Goal: Information Seeking & Learning: Learn about a topic

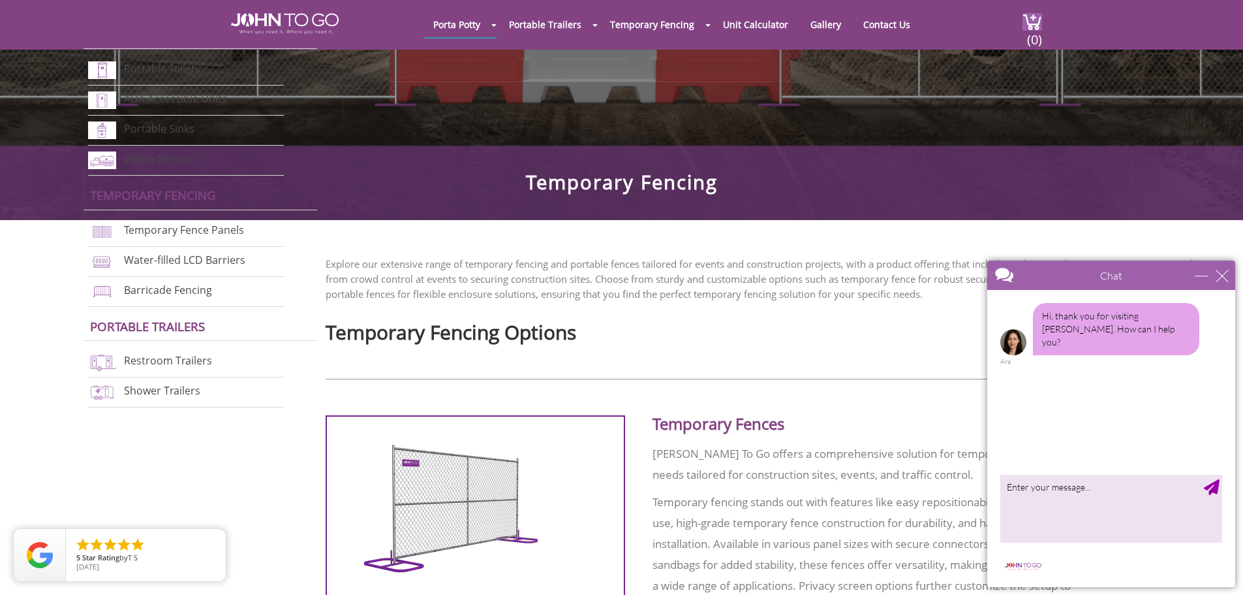
scroll to position [457, 0]
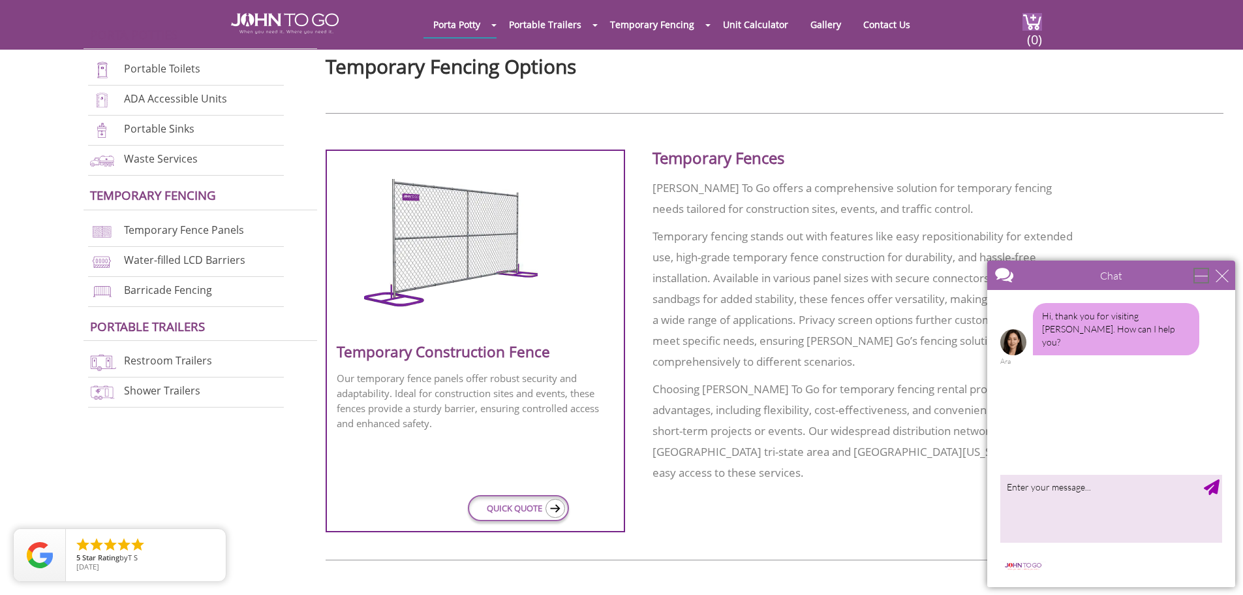
click at [1198, 277] on div "minimize" at bounding box center [1201, 275] width 13 height 13
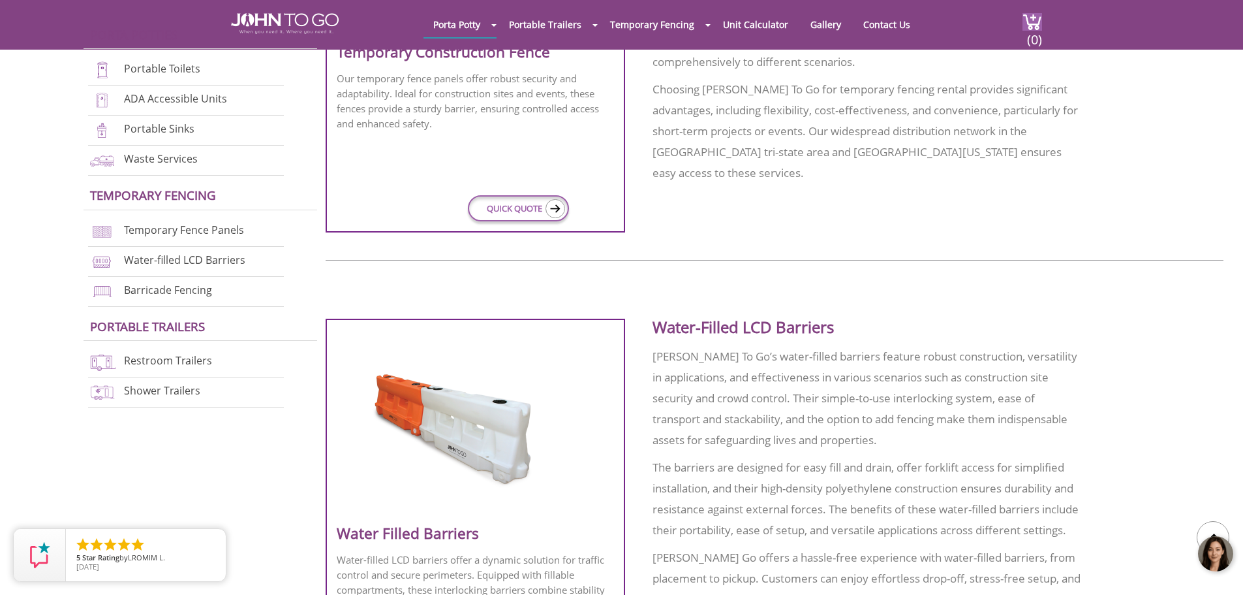
scroll to position [587, 0]
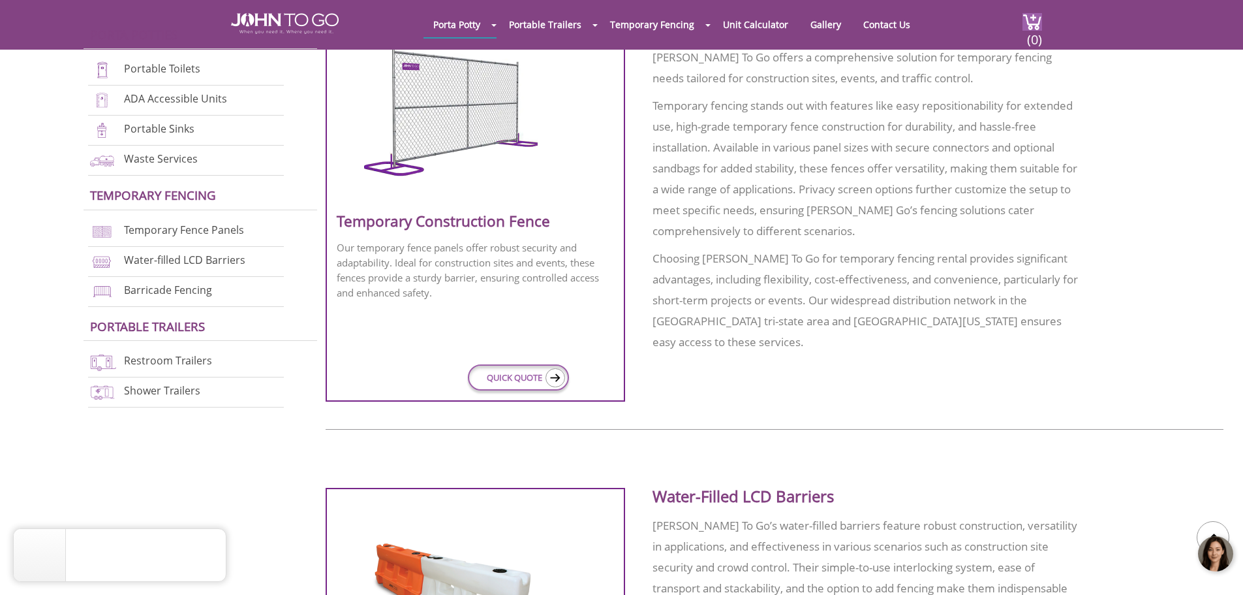
click at [542, 248] on p "Our temporary fence panels offer robust security and adaptability. Ideal for co…" at bounding box center [475, 270] width 277 height 60
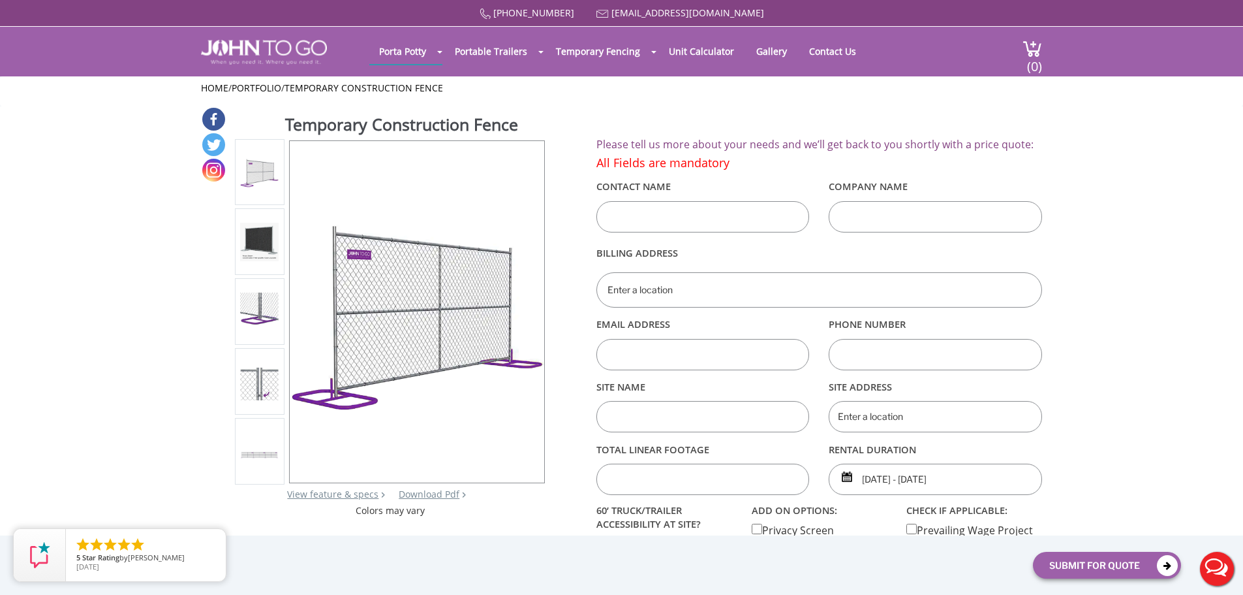
click at [263, 382] on img at bounding box center [259, 381] width 39 height 38
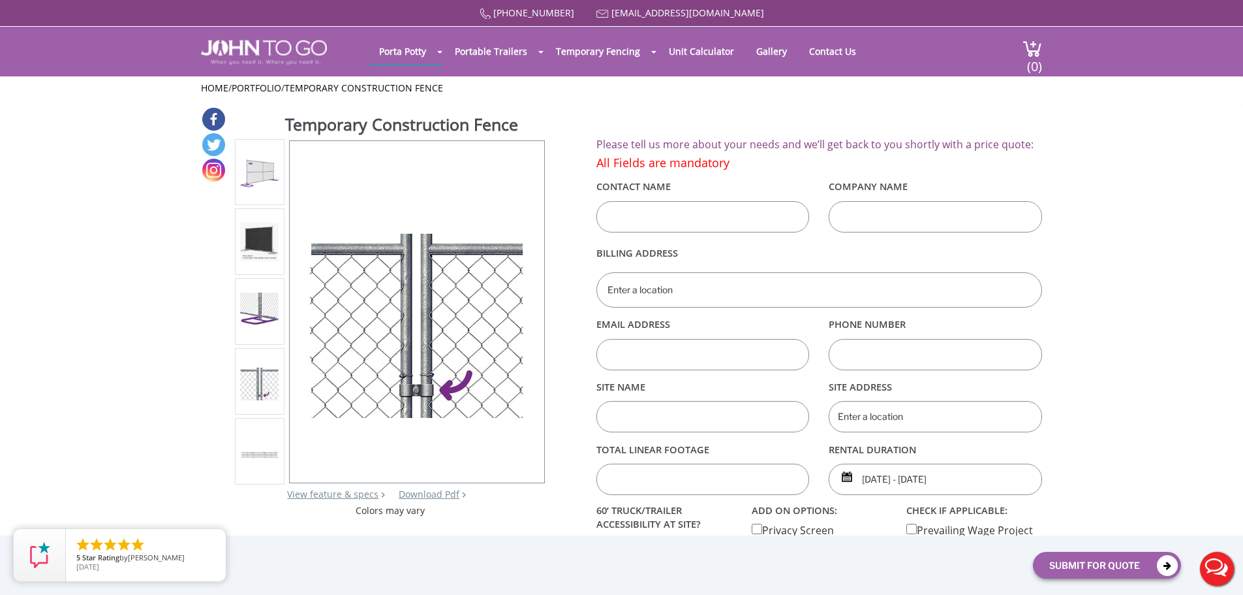
click at [251, 443] on div at bounding box center [259, 450] width 39 height 55
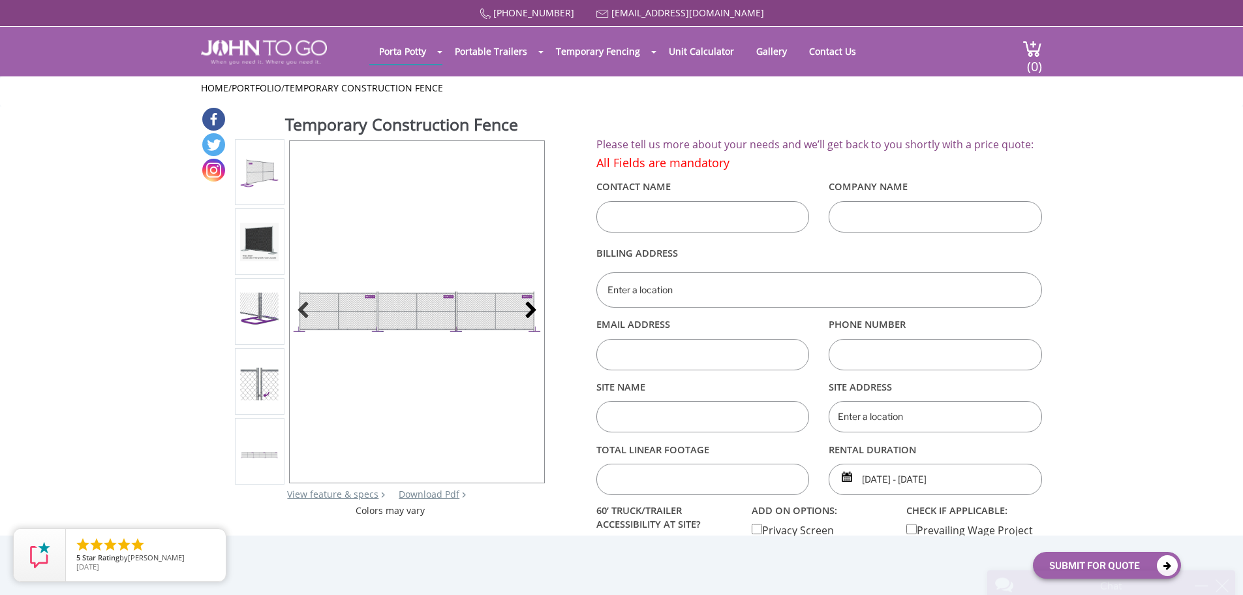
click at [527, 311] on div at bounding box center [527, 311] width 18 height 18
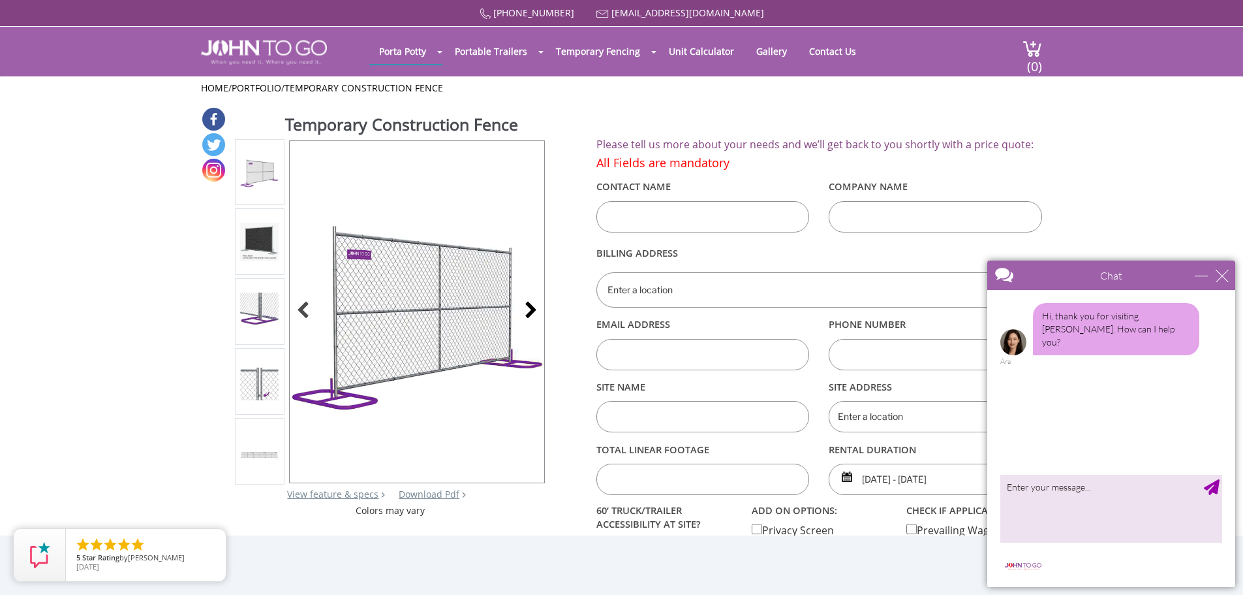
click at [527, 311] on div at bounding box center [527, 311] width 18 height 18
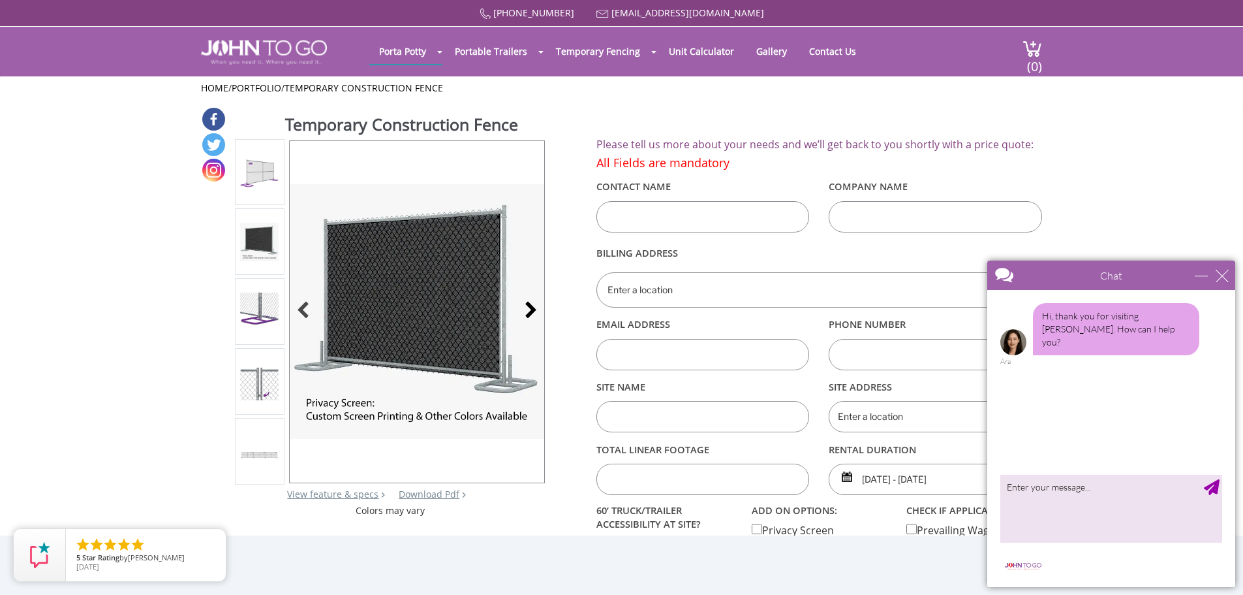
click at [527, 311] on div at bounding box center [527, 311] width 18 height 18
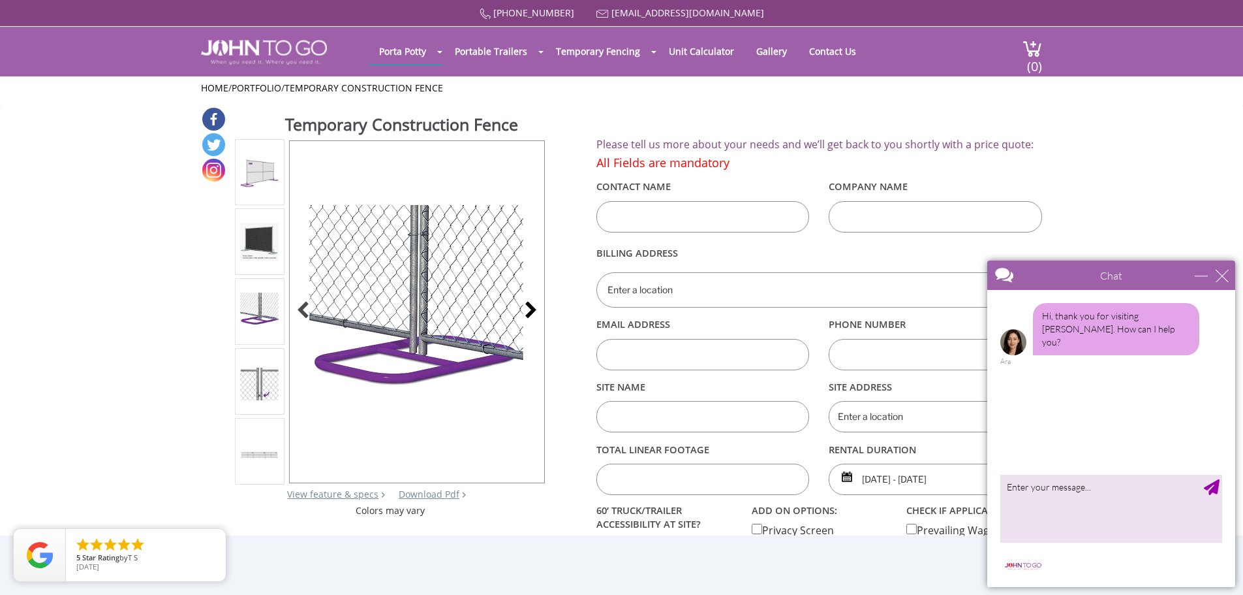
click at [527, 311] on div at bounding box center [527, 311] width 18 height 18
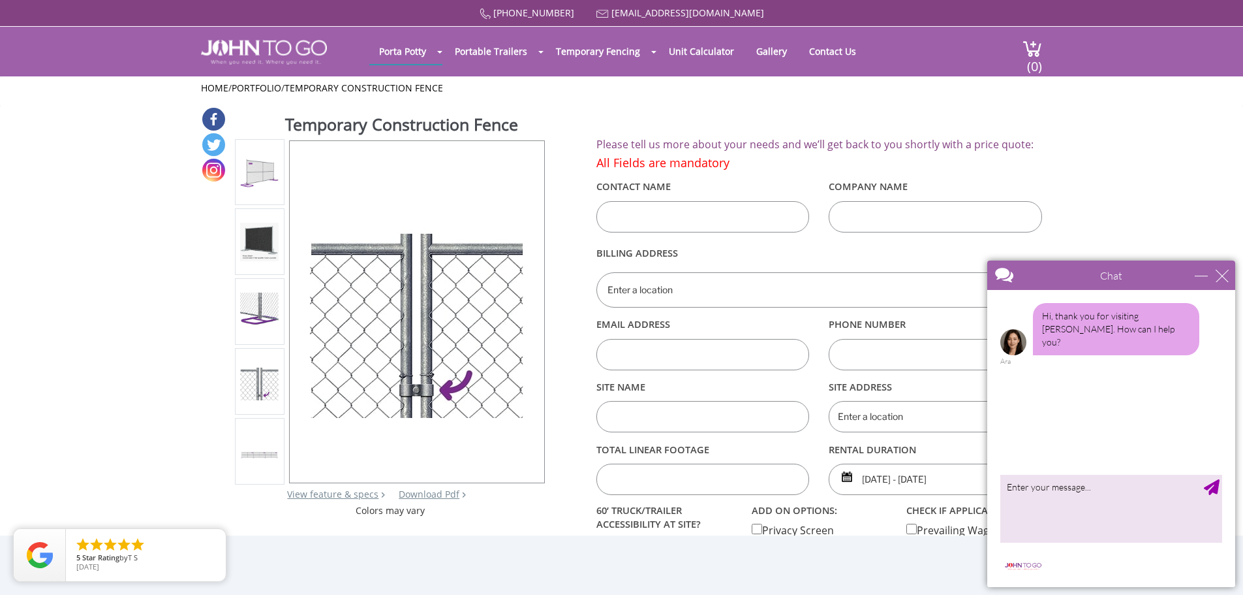
click at [527, 311] on div at bounding box center [417, 311] width 255 height 341
click at [282, 234] on li at bounding box center [260, 241] width 50 height 67
